Goal: Task Accomplishment & Management: Use online tool/utility

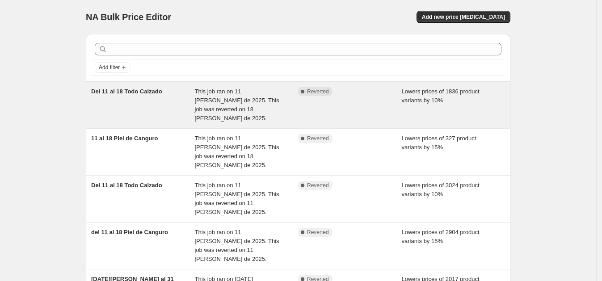
click at [224, 102] on span "This job ran on 11 [PERSON_NAME] de 2025. This job was reverted on 18 [PERSON_N…" at bounding box center [237, 105] width 85 height 34
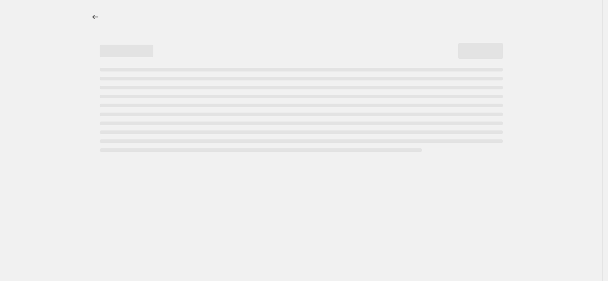
select select "percentage"
select select "collection"
select select "not_equal"
select select "collection"
select select "not_equal"
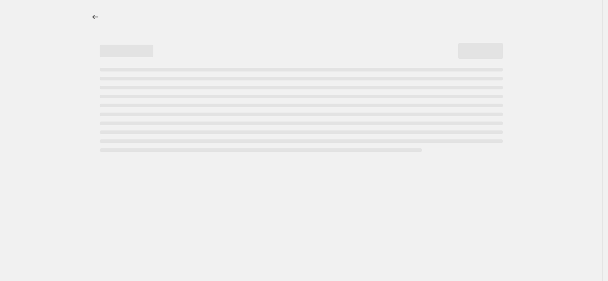
select select "collection"
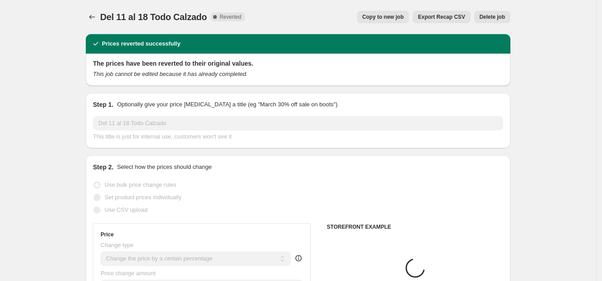
click at [387, 20] on span "Copy to new job" at bounding box center [384, 16] width 42 height 7
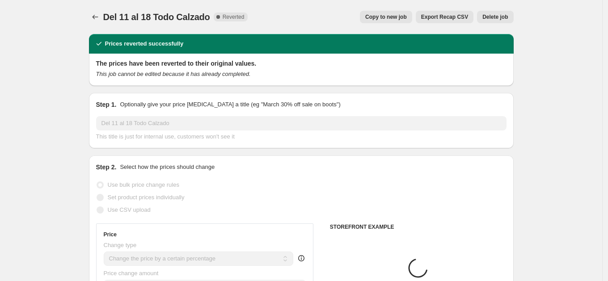
select select "percentage"
select select "collection"
select select "not_equal"
select select "collection"
select select "not_equal"
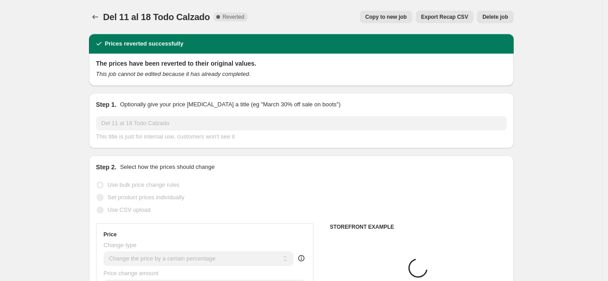
select select "collection"
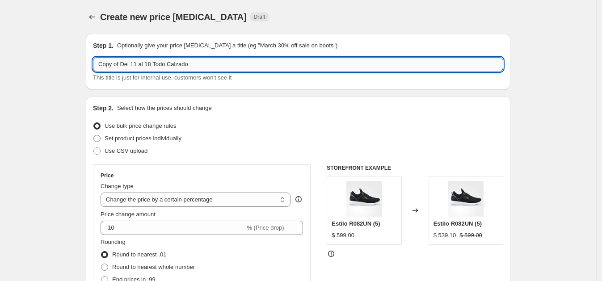
click at [171, 64] on input "Copy of Del 11 al 18 Todo Calzado" at bounding box center [298, 64] width 410 height 14
type input "19-31"
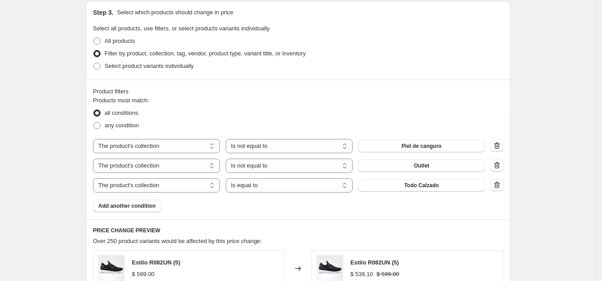
scroll to position [418, 0]
click at [497, 141] on icon "button" at bounding box center [497, 144] width 9 height 9
select select "equal"
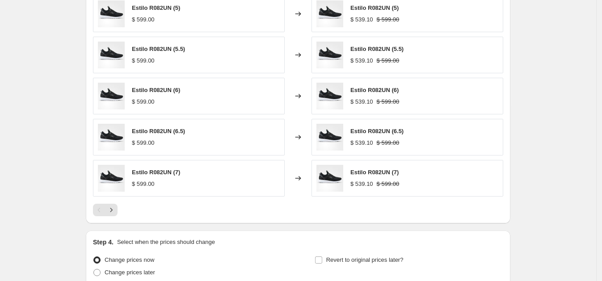
scroll to position [731, 0]
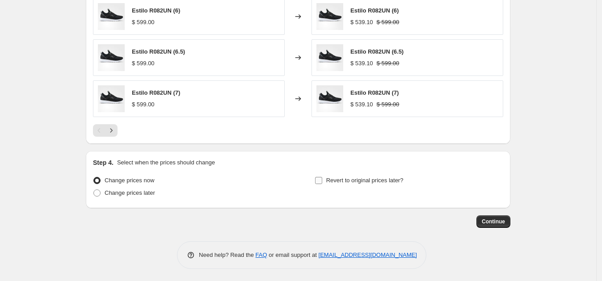
click at [328, 182] on label "Revert to original prices later?" at bounding box center [359, 180] width 89 height 13
click at [322, 182] on input "Revert to original prices later?" at bounding box center [318, 180] width 7 height 7
checkbox input "true"
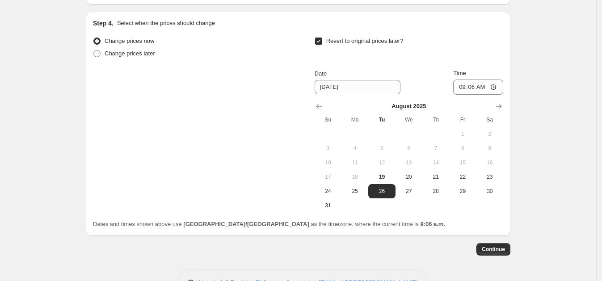
scroll to position [899, 0]
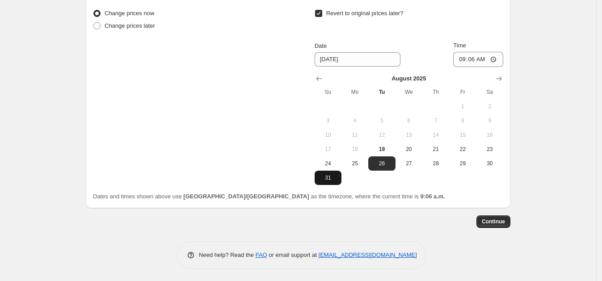
click at [332, 174] on span "31" at bounding box center [328, 177] width 20 height 7
type input "[DATE]"
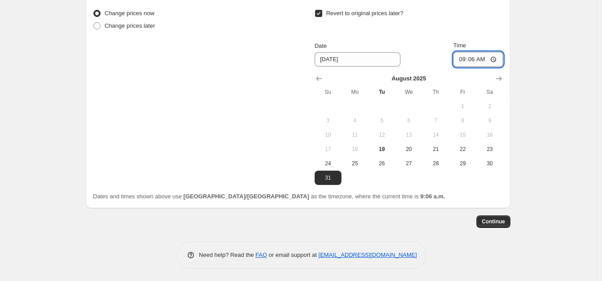
click at [465, 54] on input "09:06" at bounding box center [478, 59] width 50 height 15
type input "23:59"
click at [486, 224] on span "Continue" at bounding box center [493, 221] width 23 height 7
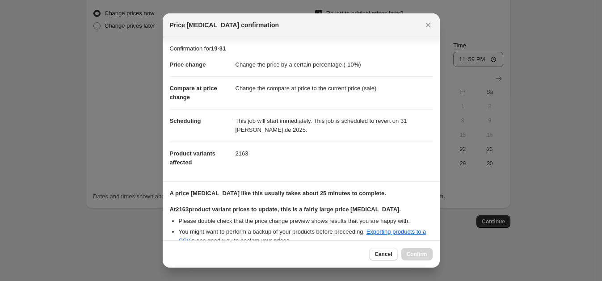
scroll to position [97, 0]
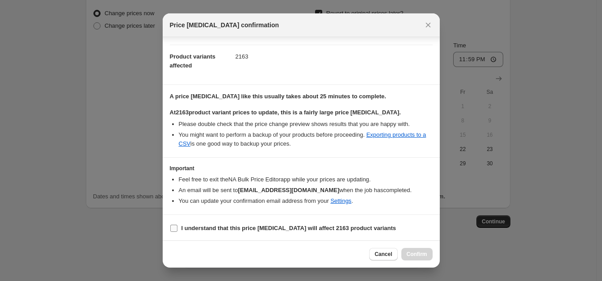
click at [186, 226] on b "I understand that this price [MEDICAL_DATA] will affect 2163 product variants" at bounding box center [289, 228] width 215 height 7
click at [178, 226] on input "I understand that this price [MEDICAL_DATA] will affect 2163 product variants" at bounding box center [173, 228] width 7 height 7
checkbox input "true"
click at [414, 251] on span "Confirm" at bounding box center [417, 254] width 21 height 7
